Goal: Task Accomplishment & Management: Manage account settings

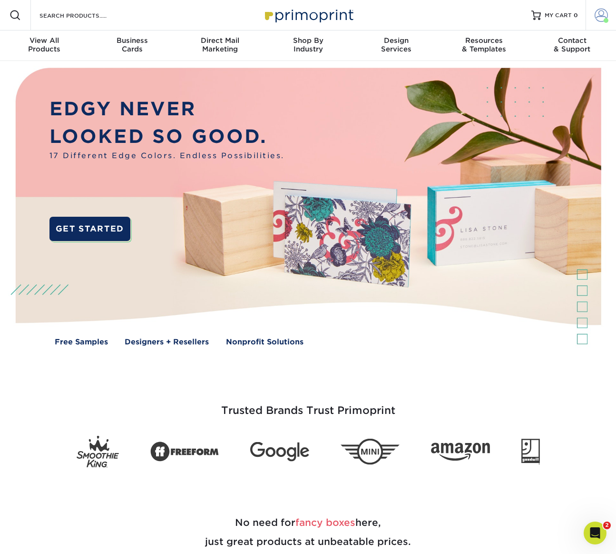
click at [603, 15] on span at bounding box center [601, 15] width 13 height 13
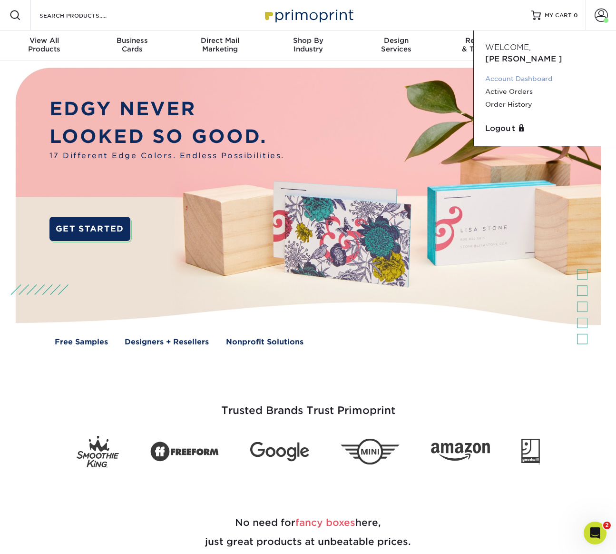
click at [516, 72] on link "Account Dashboard" at bounding box center [545, 78] width 119 height 13
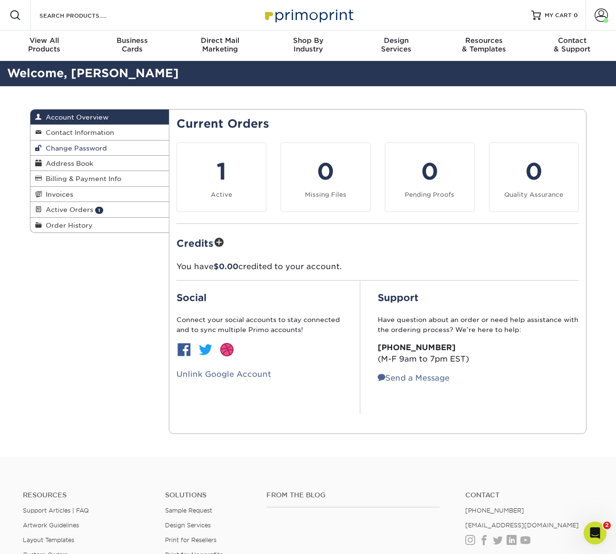
click at [77, 146] on span "Change Password" at bounding box center [74, 148] width 65 height 8
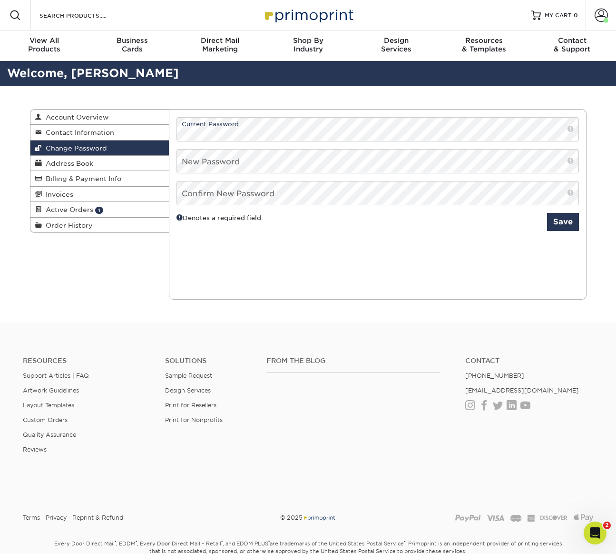
click at [611, 104] on div "Change Password Account Overview Contact Information Change Password Address Bo…" at bounding box center [308, 204] width 616 height 236
click at [568, 193] on span at bounding box center [571, 193] width 6 height 10
click at [572, 192] on span at bounding box center [571, 193] width 6 height 10
click at [563, 222] on button "Save" at bounding box center [563, 222] width 32 height 18
